Goal: Find specific page/section

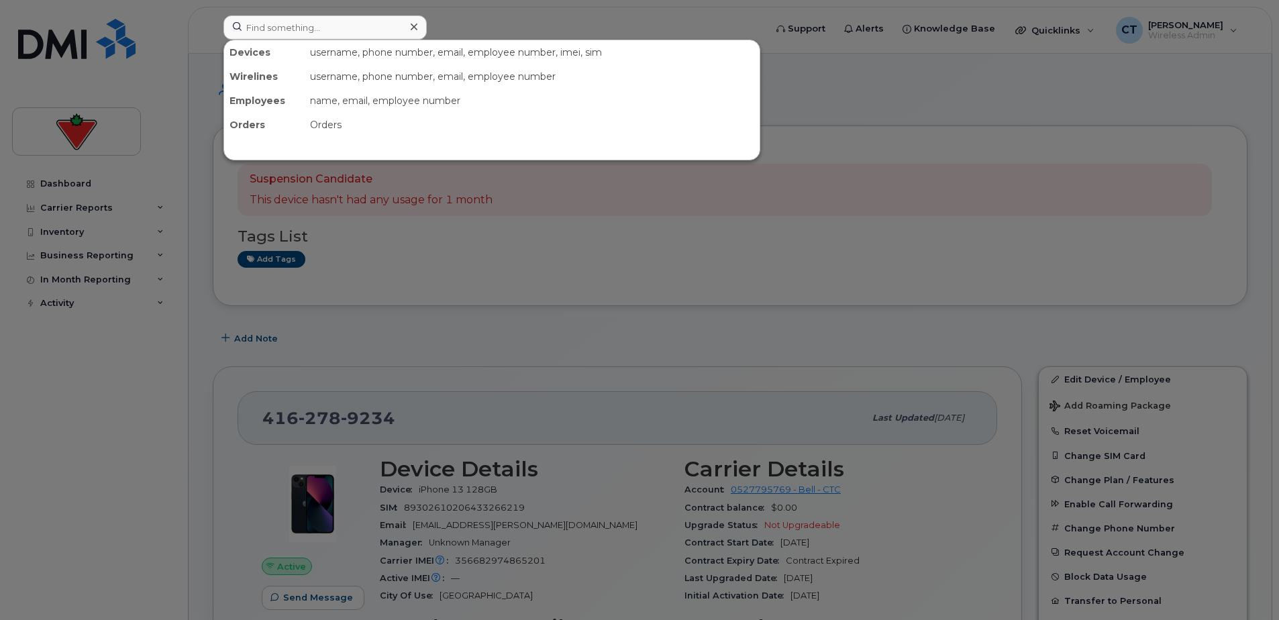
click at [288, 37] on input at bounding box center [324, 27] width 203 height 24
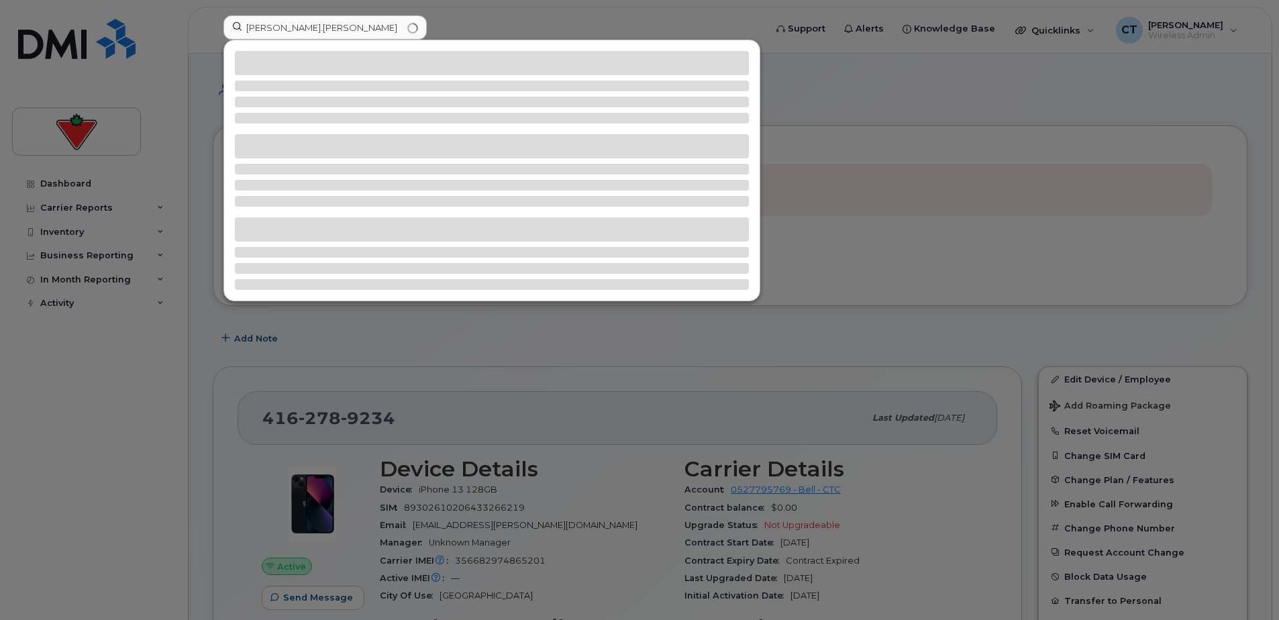
click at [278, 26] on input "[PERSON_NAME].[PERSON_NAME]" at bounding box center [324, 27] width 203 height 24
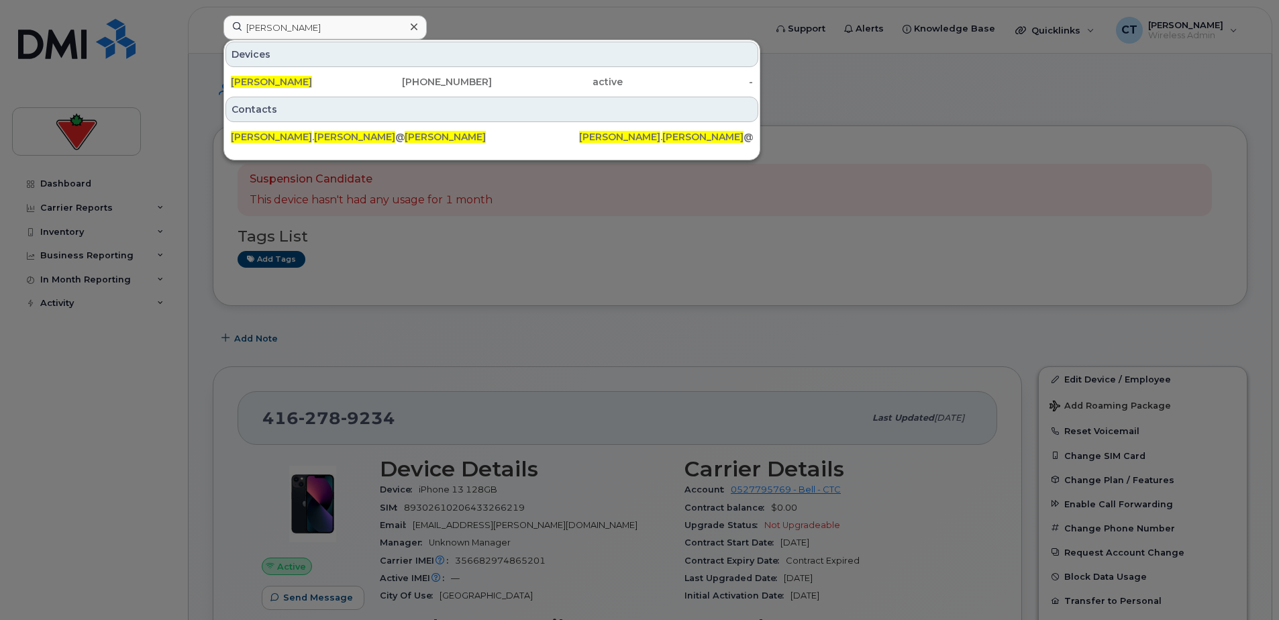
type input "[PERSON_NAME]"
click at [356, 82] on div "[PERSON_NAME]" at bounding box center [296, 81] width 131 height 13
